Goal: Navigation & Orientation: Understand site structure

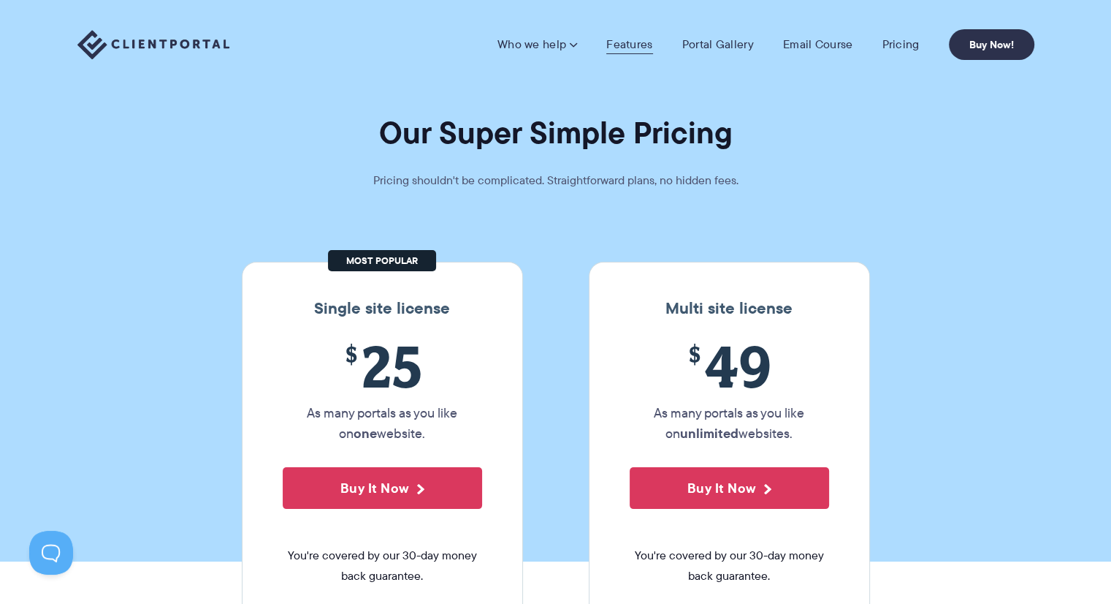
click at [647, 47] on link "Features" at bounding box center [629, 44] width 46 height 15
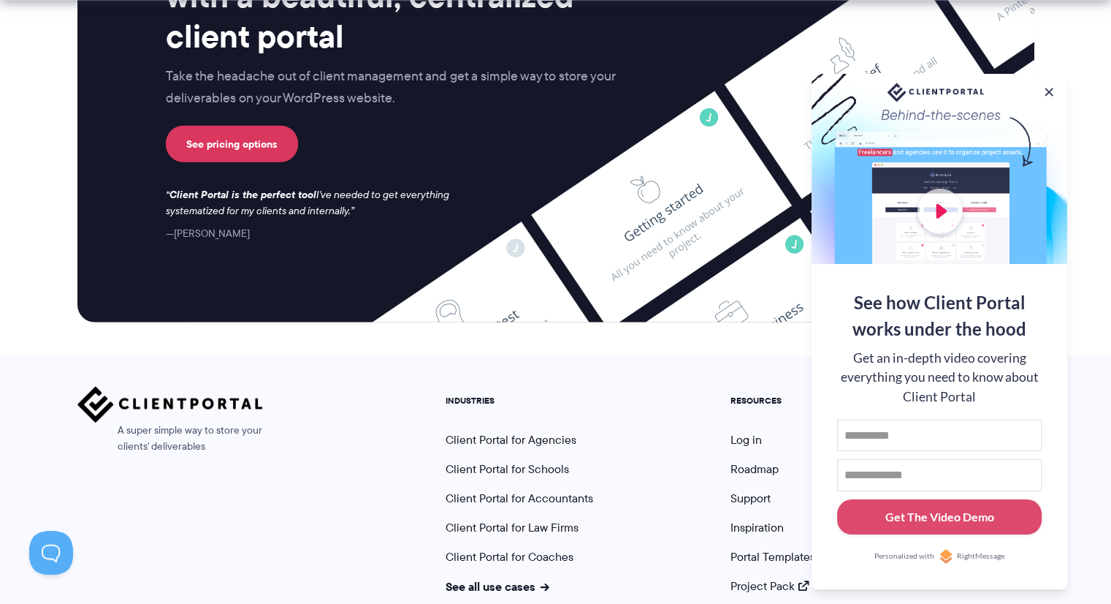
scroll to position [3909, 0]
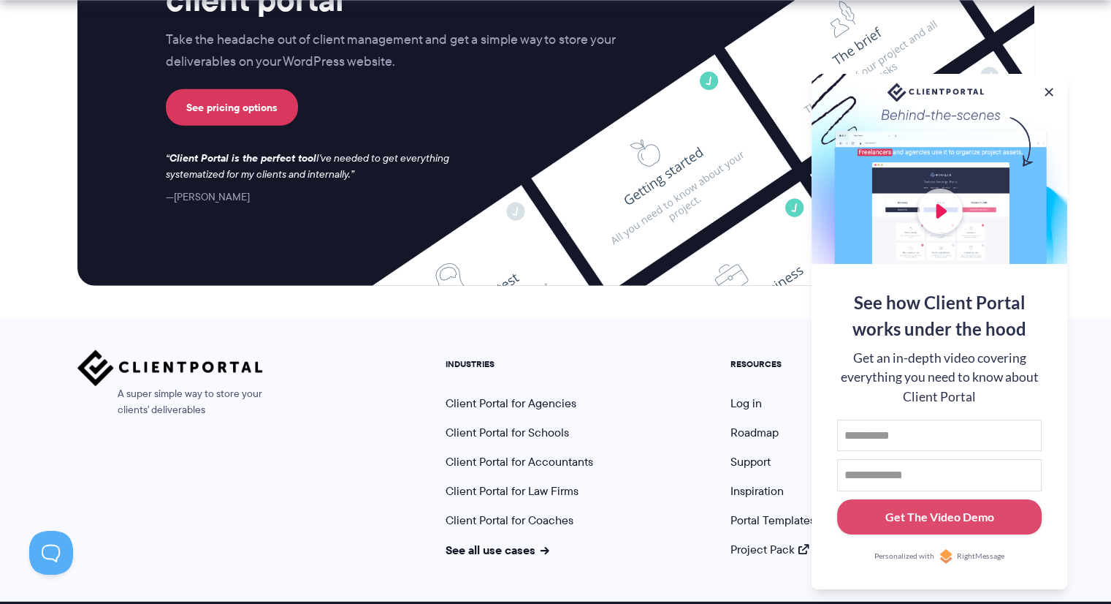
click at [692, 468] on nav "INDUSTRIES Client Portal for Agencies Client Portal for Schools Client Portal f…" at bounding box center [740, 454] width 611 height 208
click at [764, 541] on link "Project Pack" at bounding box center [770, 549] width 79 height 17
